Goal: Task Accomplishment & Management: Manage account settings

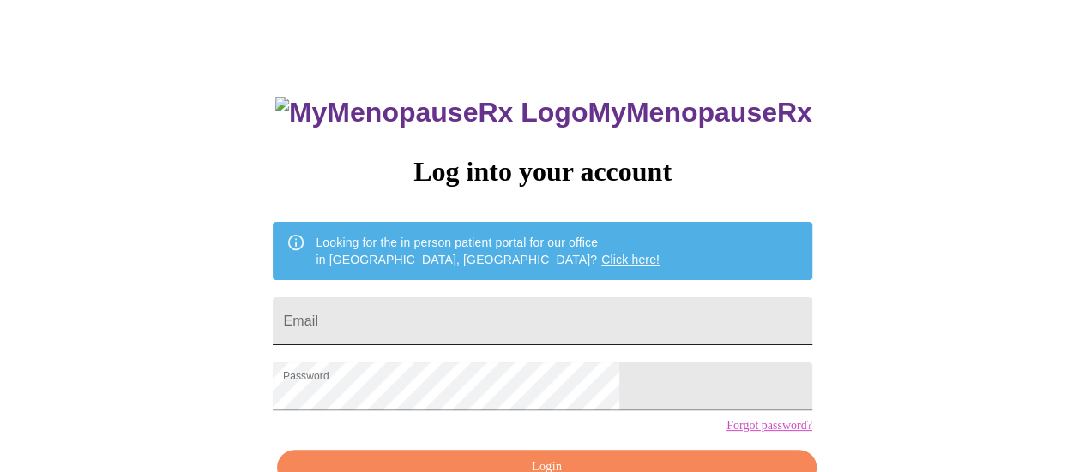
scroll to position [114, 0]
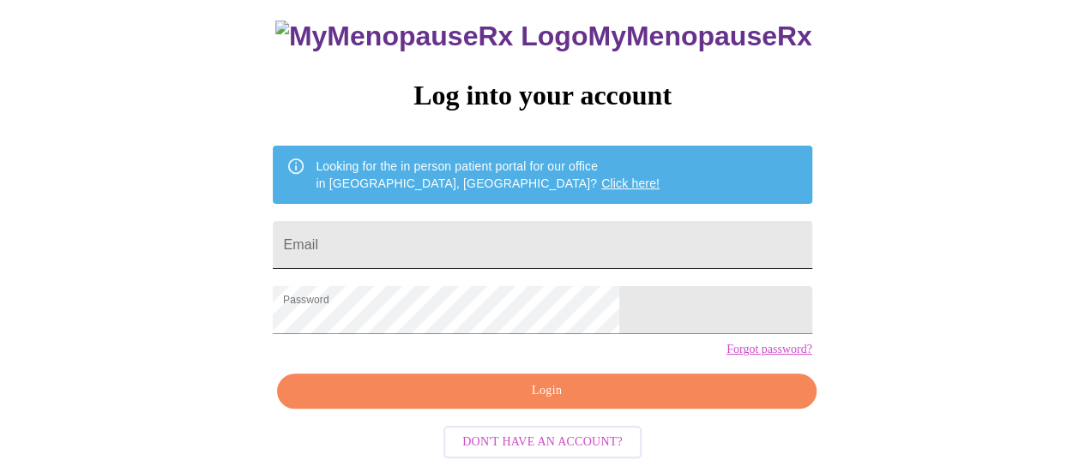
click at [466, 228] on input "Email" at bounding box center [542, 245] width 538 height 48
type input "[EMAIL_ADDRESS][DOMAIN_NAME]"
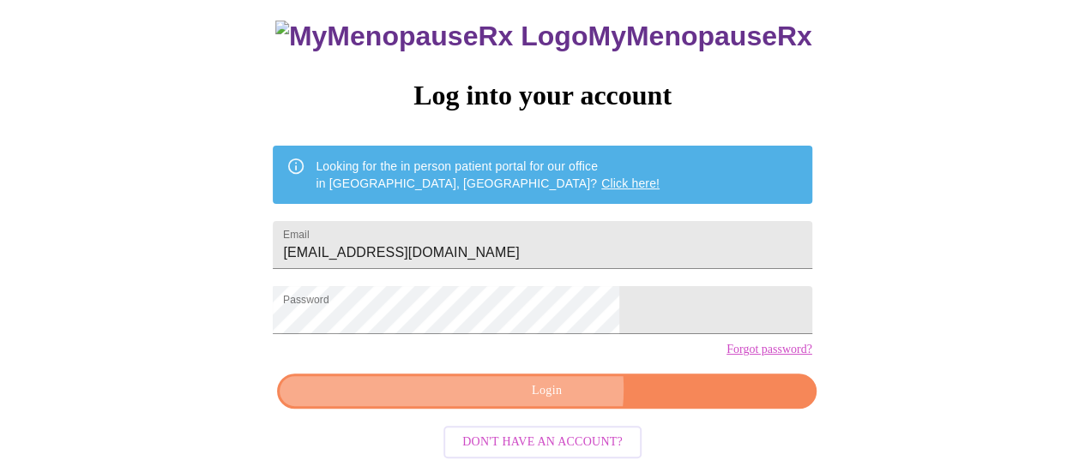
click at [535, 402] on span "Login" at bounding box center [546, 391] width 499 height 21
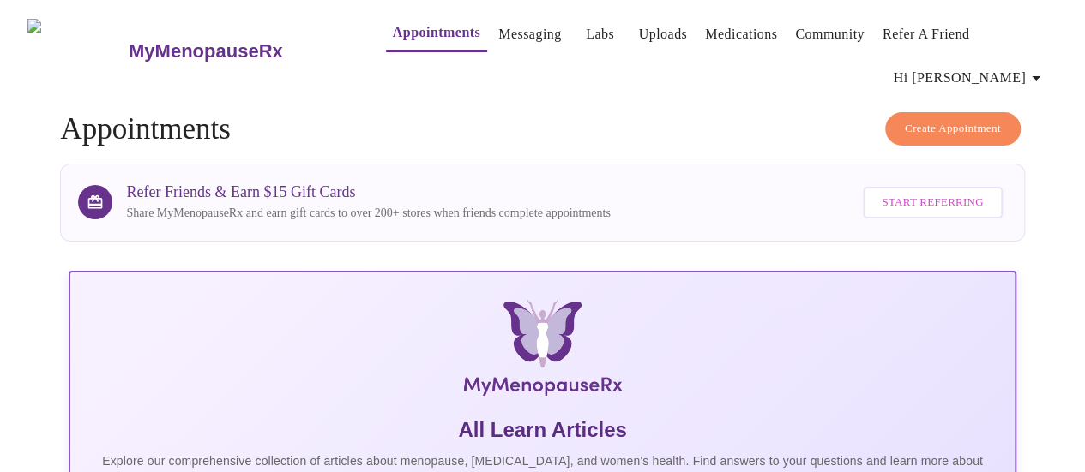
click at [1022, 66] on span "Hi [PERSON_NAME]" at bounding box center [969, 78] width 153 height 24
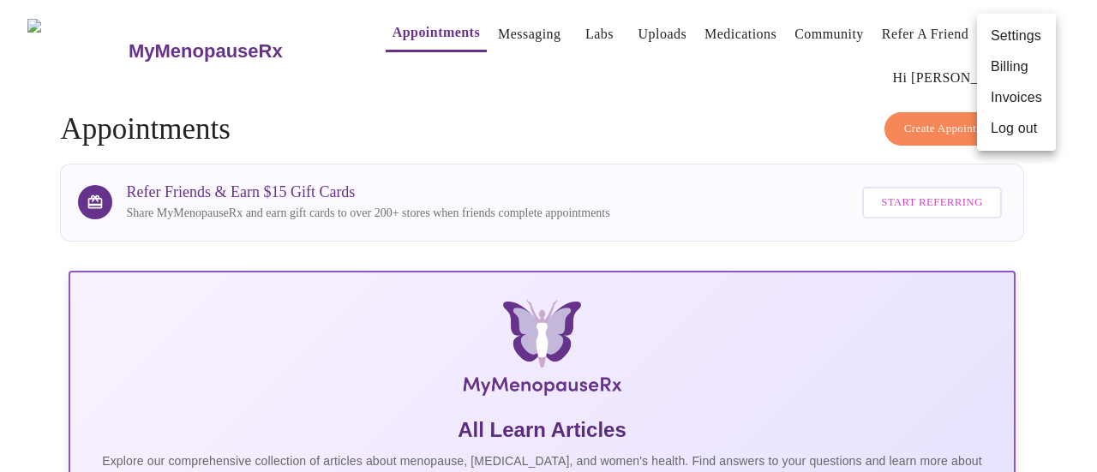
click at [418, 37] on div at bounding box center [548, 236] width 1097 height 472
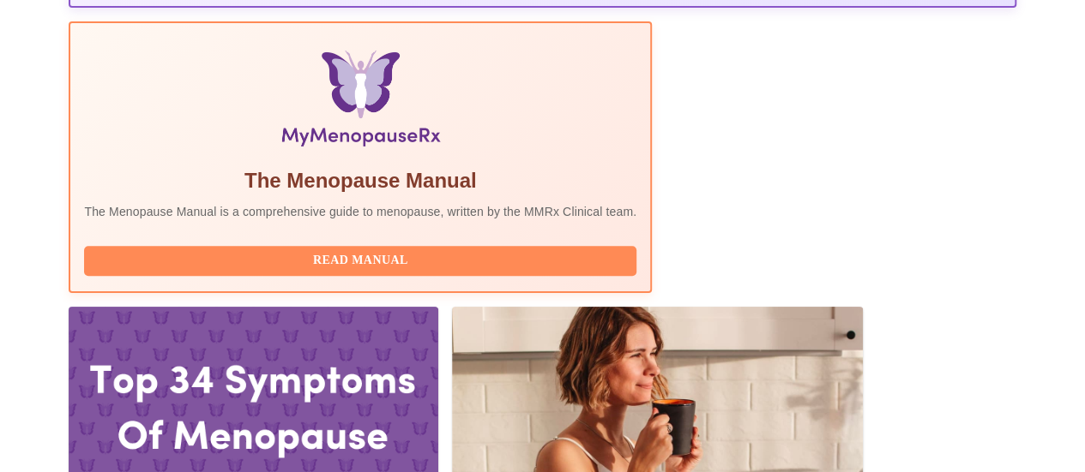
scroll to position [571, 0]
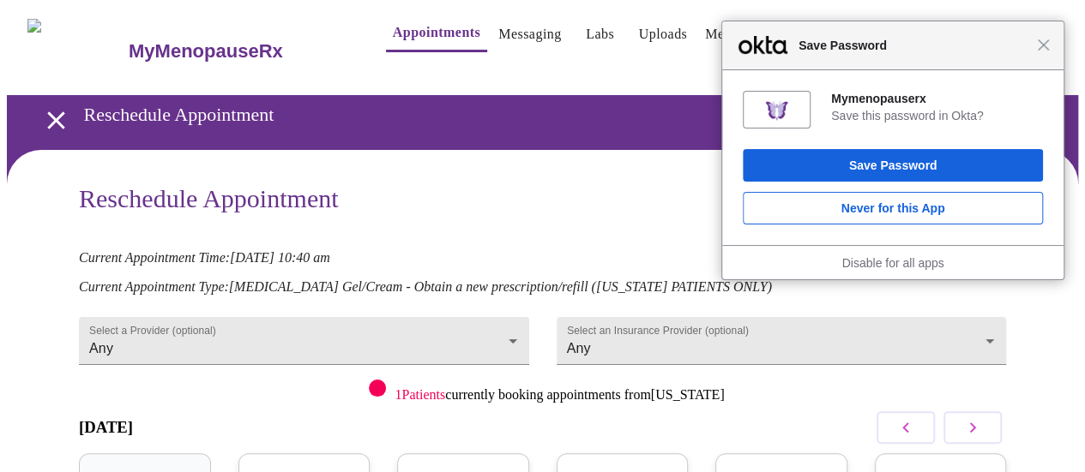
click at [648, 184] on div "Reschedule Appointment Cancel Appointment" at bounding box center [542, 210] width 927 height 52
click at [1052, 51] on div "Close Save Password" at bounding box center [892, 45] width 342 height 49
click at [1042, 51] on div "Close Save Password" at bounding box center [892, 45] width 342 height 49
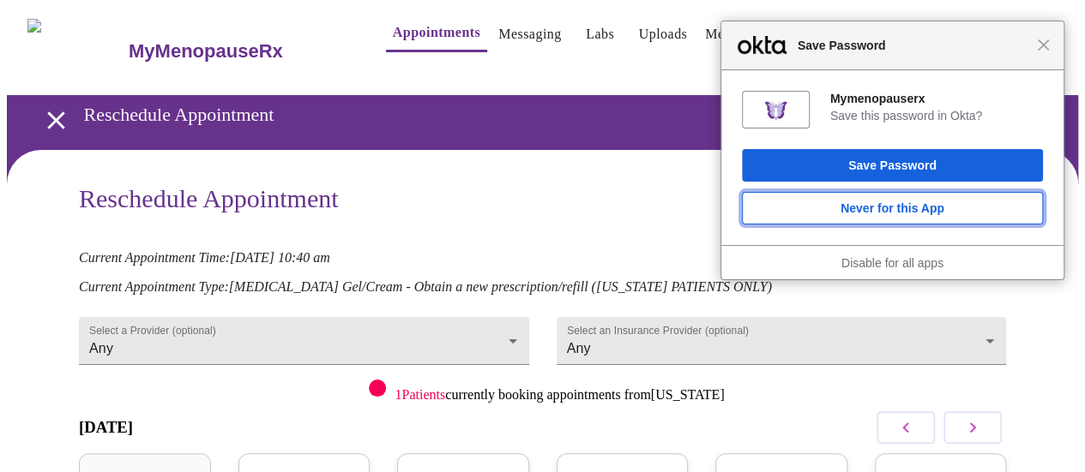
click at [877, 213] on button "Never for this App" at bounding box center [892, 208] width 301 height 33
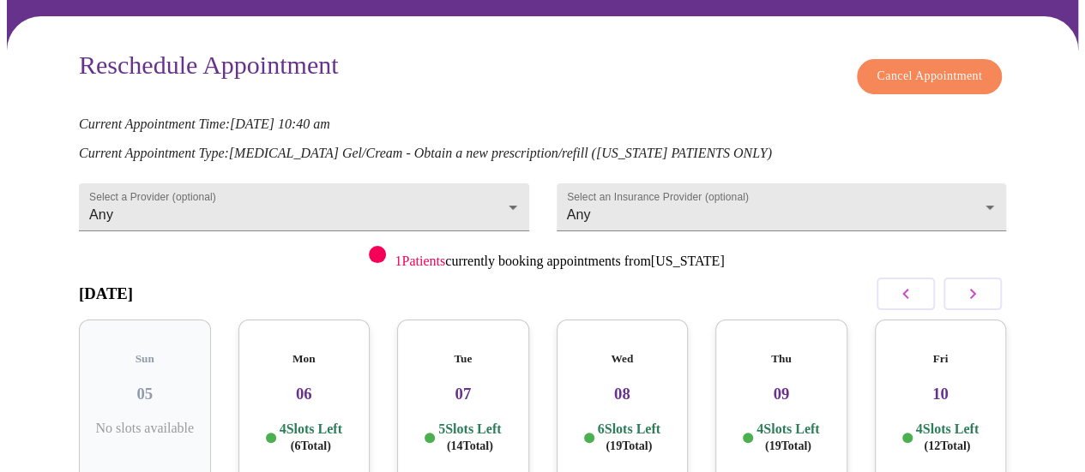
scroll to position [114, 0]
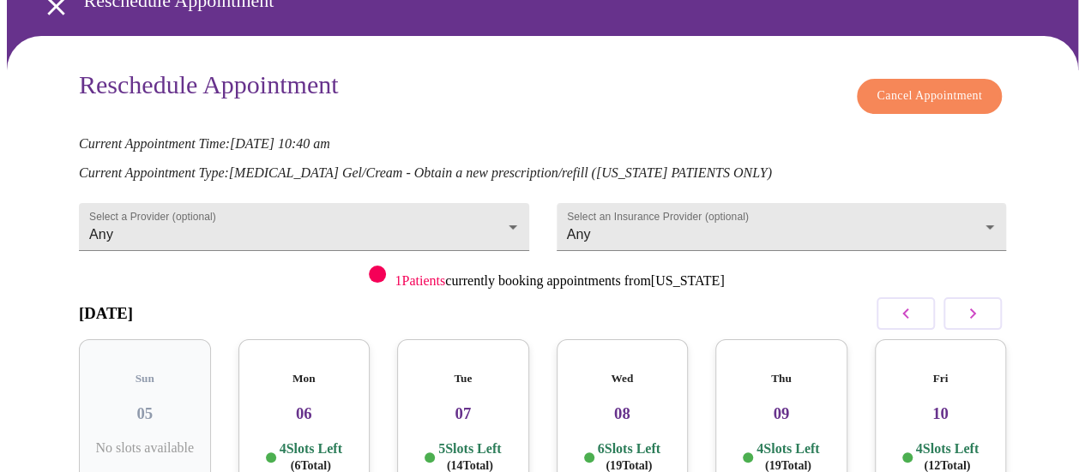
click at [932, 86] on span "Cancel Appointment" at bounding box center [928, 96] width 105 height 21
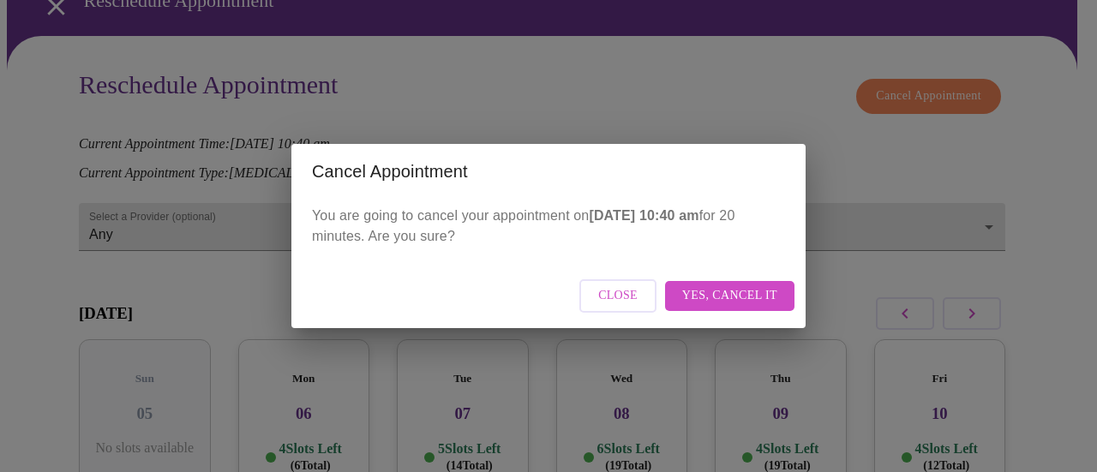
click at [741, 300] on span "Yes, cancel it" at bounding box center [729, 296] width 95 height 21
